Goal: Task Accomplishment & Management: Use online tool/utility

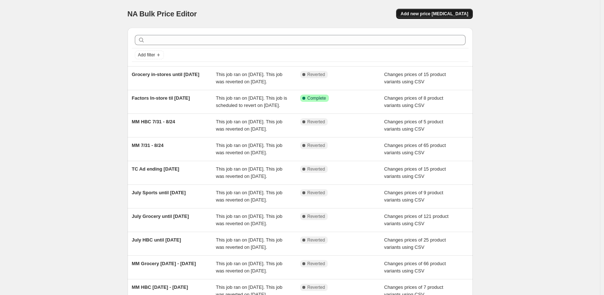
click at [439, 12] on span "Add new price [MEDICAL_DATA]" at bounding box center [434, 14] width 68 height 6
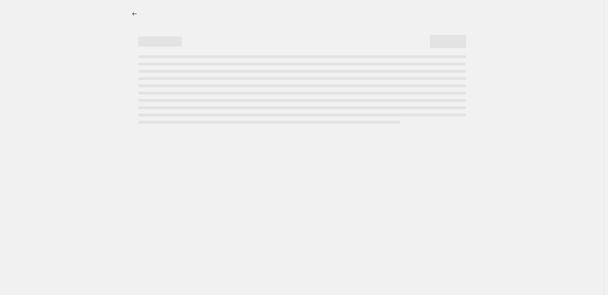
select select "percentage"
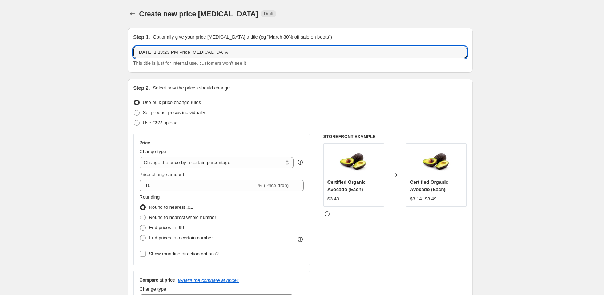
drag, startPoint x: 236, startPoint y: 48, endPoint x: 97, endPoint y: 52, distance: 138.9
click at [156, 124] on span "Use CSV upload" at bounding box center [160, 122] width 35 height 5
click at [134, 120] on input "Use CSV upload" at bounding box center [134, 120] width 0 height 0
radio input "true"
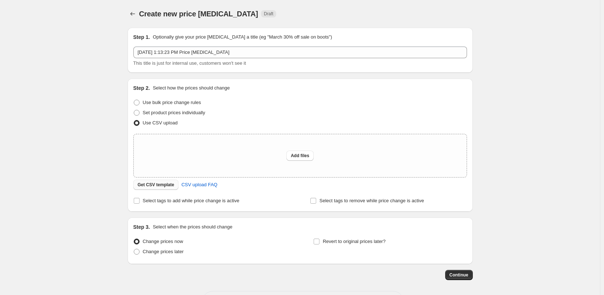
click at [149, 183] on span "Get CSV template" at bounding box center [156, 185] width 37 height 6
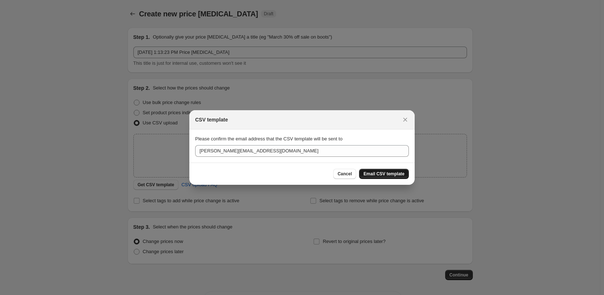
click at [400, 174] on span "Email CSV template" at bounding box center [383, 174] width 41 height 6
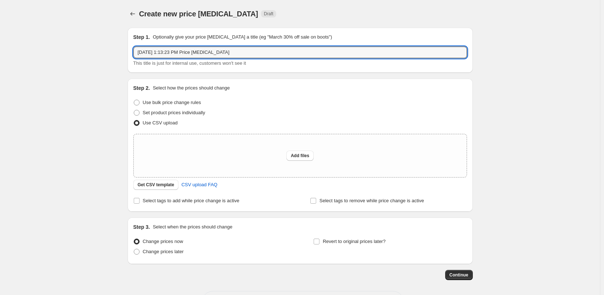
drag, startPoint x: 235, startPoint y: 52, endPoint x: 126, endPoint y: 48, distance: 109.8
click at [121, 51] on div "Create new price [MEDICAL_DATA]. This page is ready Create new price [MEDICAL_D…" at bounding box center [300, 162] width 363 height 324
type input "MM HBC [DATE] - [DATE]"
click at [305, 155] on span "Add files" at bounding box center [300, 156] width 19 height 6
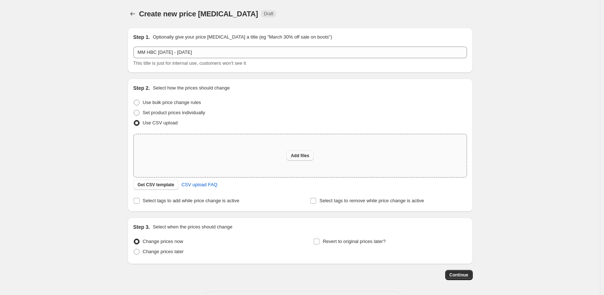
type input "C:\fakepath\MM [DATE] HBC UPLOAD.csv"
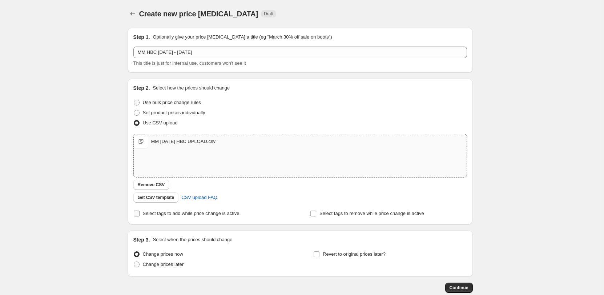
click at [139, 215] on input "Select tags to add while price change is active" at bounding box center [137, 213] width 6 height 6
checkbox input "true"
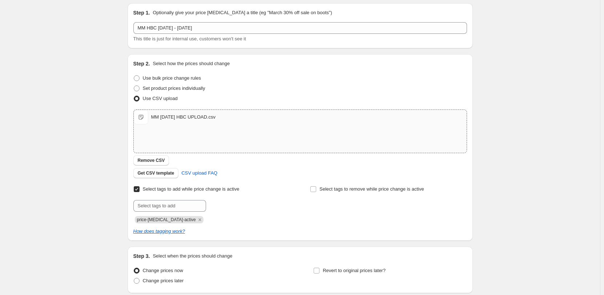
scroll to position [36, 0]
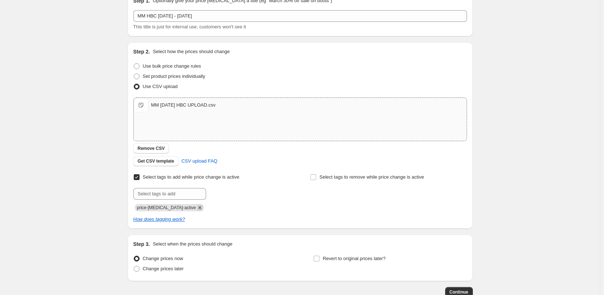
click at [197, 210] on icon "Remove price-change-job-active" at bounding box center [200, 207] width 7 height 7
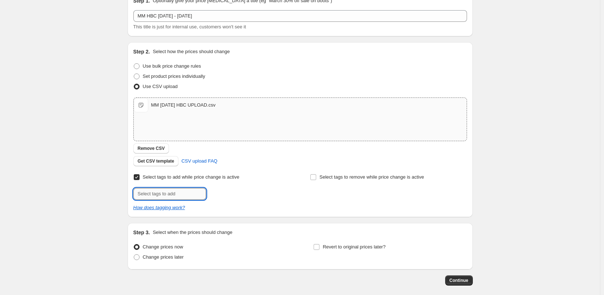
click at [189, 196] on input "text" at bounding box center [169, 194] width 73 height 12
type input "Supplement-Specials"
click at [243, 192] on span "Supplement-S..." at bounding box center [238, 192] width 33 height 5
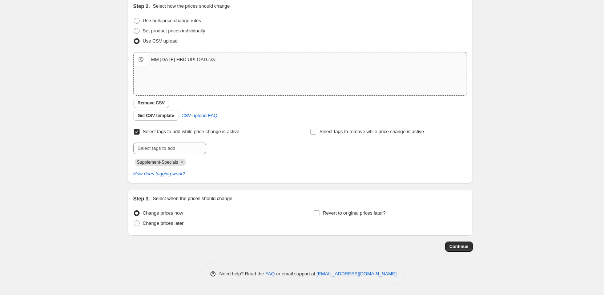
scroll to position [83, 0]
click at [137, 221] on span at bounding box center [137, 222] width 6 height 6
click at [134, 219] on input "Change prices later" at bounding box center [134, 219] width 0 height 0
radio input "true"
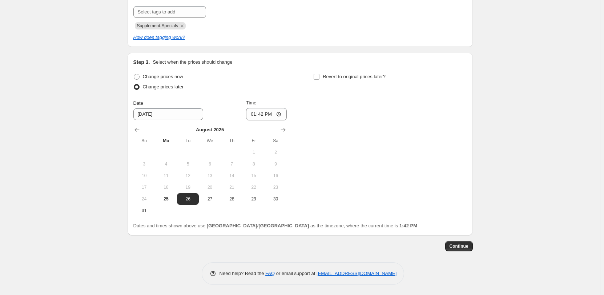
scroll to position [219, 0]
click at [238, 200] on span "28" at bounding box center [232, 198] width 16 height 6
type input "[DATE]"
click at [254, 113] on input "13:42" at bounding box center [266, 113] width 41 height 12
type input "00:30"
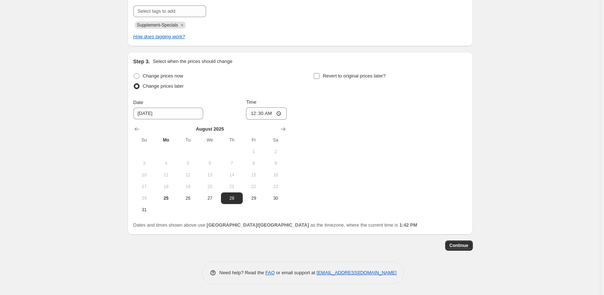
click at [352, 75] on span "Revert to original prices later?" at bounding box center [354, 75] width 63 height 5
click at [319, 75] on input "Revert to original prices later?" at bounding box center [317, 76] width 6 height 6
checkbox input "true"
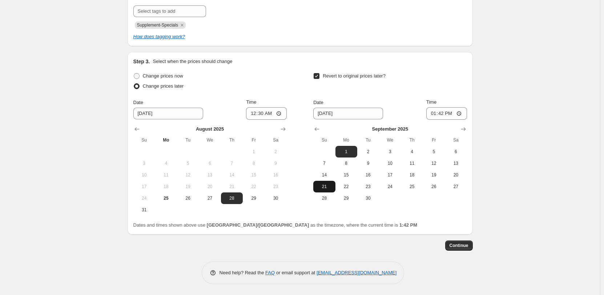
click at [330, 184] on span "21" at bounding box center [324, 187] width 16 height 6
type input "[DATE]"
click at [435, 113] on input "13:42" at bounding box center [446, 113] width 41 height 12
click at [433, 113] on input "17:45" at bounding box center [446, 113] width 41 height 12
type input "18:00"
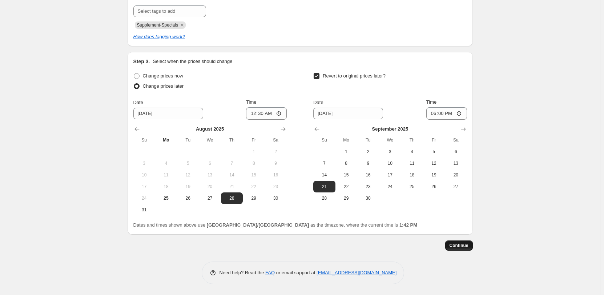
click at [465, 246] on span "Continue" at bounding box center [459, 245] width 19 height 6
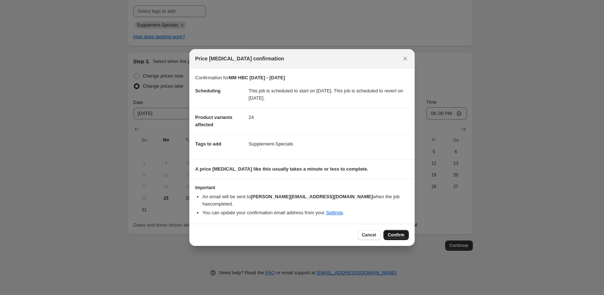
click at [395, 232] on span "Confirm" at bounding box center [396, 235] width 17 height 6
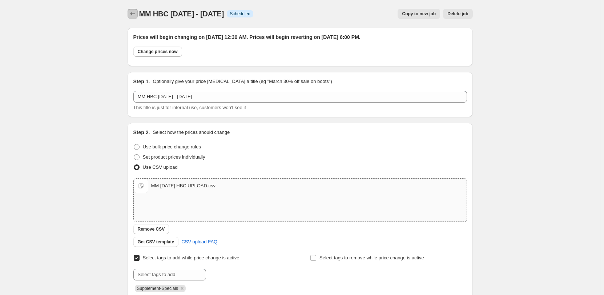
click at [136, 12] on icon "Price change jobs" at bounding box center [132, 13] width 7 height 7
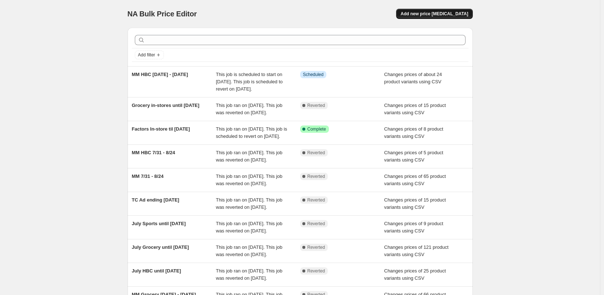
click at [431, 14] on span "Add new price [MEDICAL_DATA]" at bounding box center [434, 14] width 68 height 6
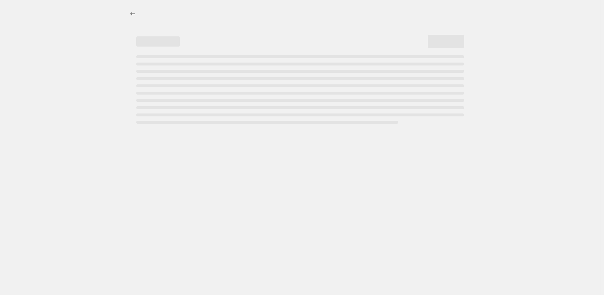
select select "percentage"
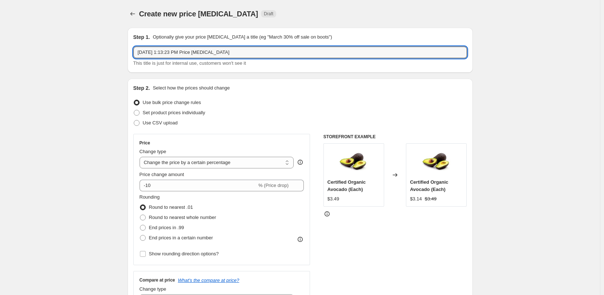
drag, startPoint x: 245, startPoint y: 53, endPoint x: 113, endPoint y: 49, distance: 132.0
type input "MM Grocery [DATE] - [DATE]"
click at [156, 124] on span "Use CSV upload" at bounding box center [160, 122] width 35 height 5
click at [134, 120] on input "Use CSV upload" at bounding box center [134, 120] width 0 height 0
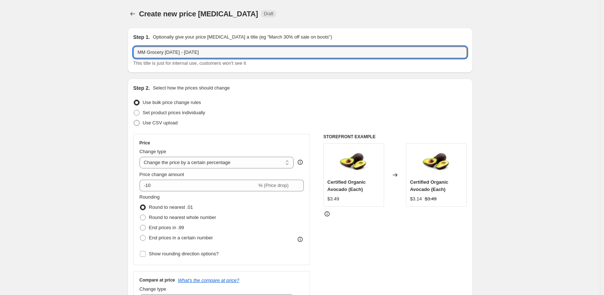
radio input "true"
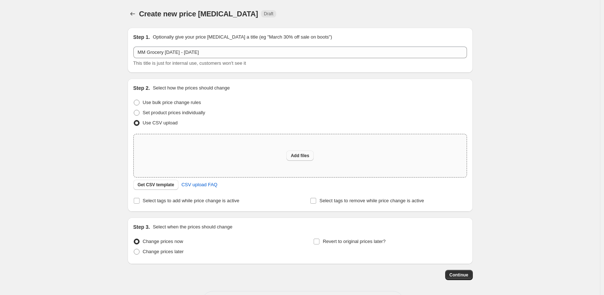
click at [306, 154] on span "Add files" at bounding box center [300, 156] width 19 height 6
type input "C:\fakepath\MM [DATE] GROCERY UPLOAD.csv"
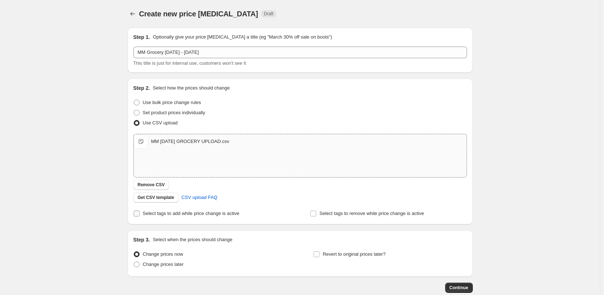
click at [148, 213] on span "Select tags to add while price change is active" at bounding box center [191, 212] width 97 height 5
click at [140, 213] on input "Select tags to add while price change is active" at bounding box center [137, 213] width 6 height 6
checkbox input "true"
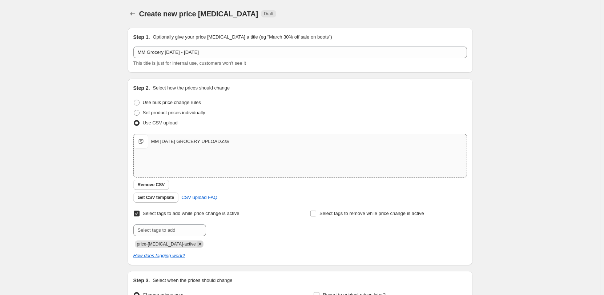
click at [197, 245] on icon "Remove price-change-job-active" at bounding box center [200, 244] width 7 height 7
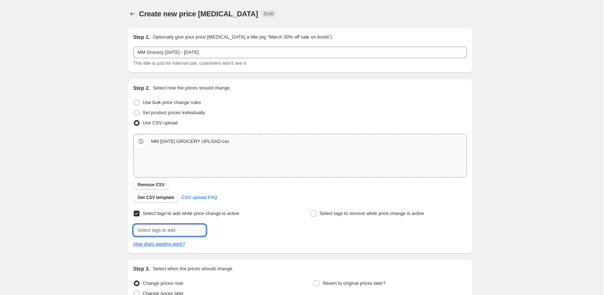
click at [190, 228] on input "text" at bounding box center [169, 230] width 73 height 12
type input "Grocery-Specials"
click at [231, 227] on span "Grocery-Spec..." at bounding box center [238, 229] width 32 height 5
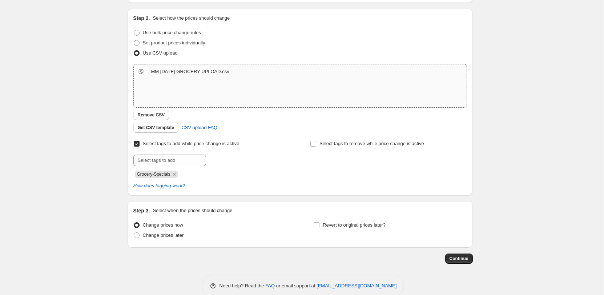
scroll to position [83, 0]
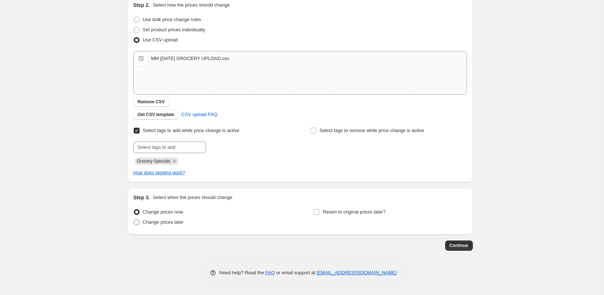
click at [158, 223] on span "Change prices later" at bounding box center [163, 221] width 41 height 5
click at [134, 219] on input "Change prices later" at bounding box center [134, 219] width 0 height 0
radio input "true"
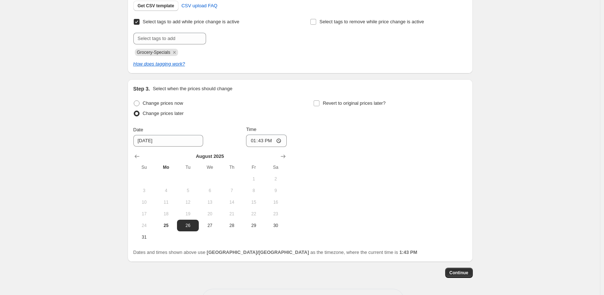
scroll to position [192, 0]
click at [236, 223] on span "28" at bounding box center [232, 225] width 16 height 6
type input "[DATE]"
click at [255, 138] on input "13:43" at bounding box center [266, 140] width 41 height 12
type input "00:31"
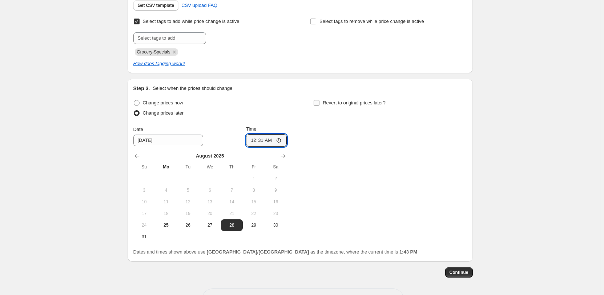
click at [338, 102] on span "Revert to original prices later?" at bounding box center [354, 102] width 63 height 5
click at [319, 102] on input "Revert to original prices later?" at bounding box center [317, 103] width 6 height 6
checkbox input "true"
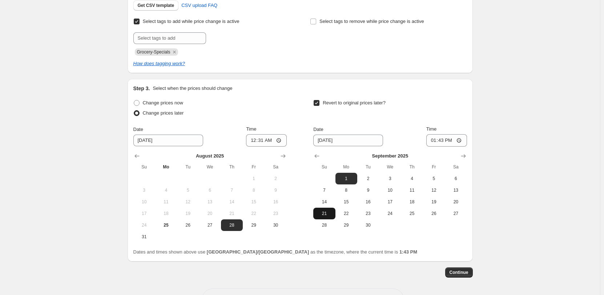
click at [323, 215] on span "21" at bounding box center [324, 213] width 16 height 6
type input "[DATE]"
click at [434, 140] on input "13:43" at bounding box center [446, 140] width 41 height 12
type input "18:00"
click at [463, 271] on span "Continue" at bounding box center [459, 272] width 19 height 6
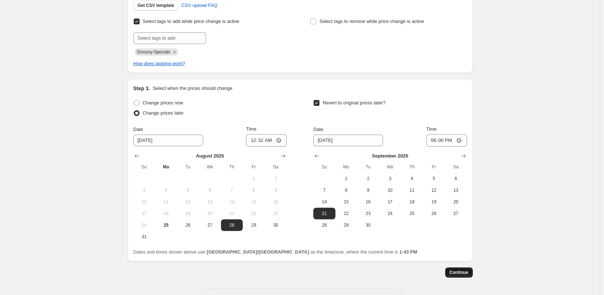
scroll to position [0, 0]
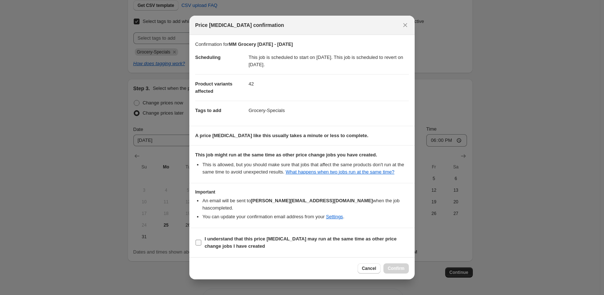
click at [230, 238] on span "I understand that this price [MEDICAL_DATA] may run at the same time as other p…" at bounding box center [307, 242] width 204 height 15
click at [201, 239] on input "I understand that this price [MEDICAL_DATA] may run at the same time as other p…" at bounding box center [199, 242] width 6 height 6
checkbox input "true"
click at [395, 265] on span "Confirm" at bounding box center [396, 268] width 17 height 6
